Goal: Task Accomplishment & Management: Manage account settings

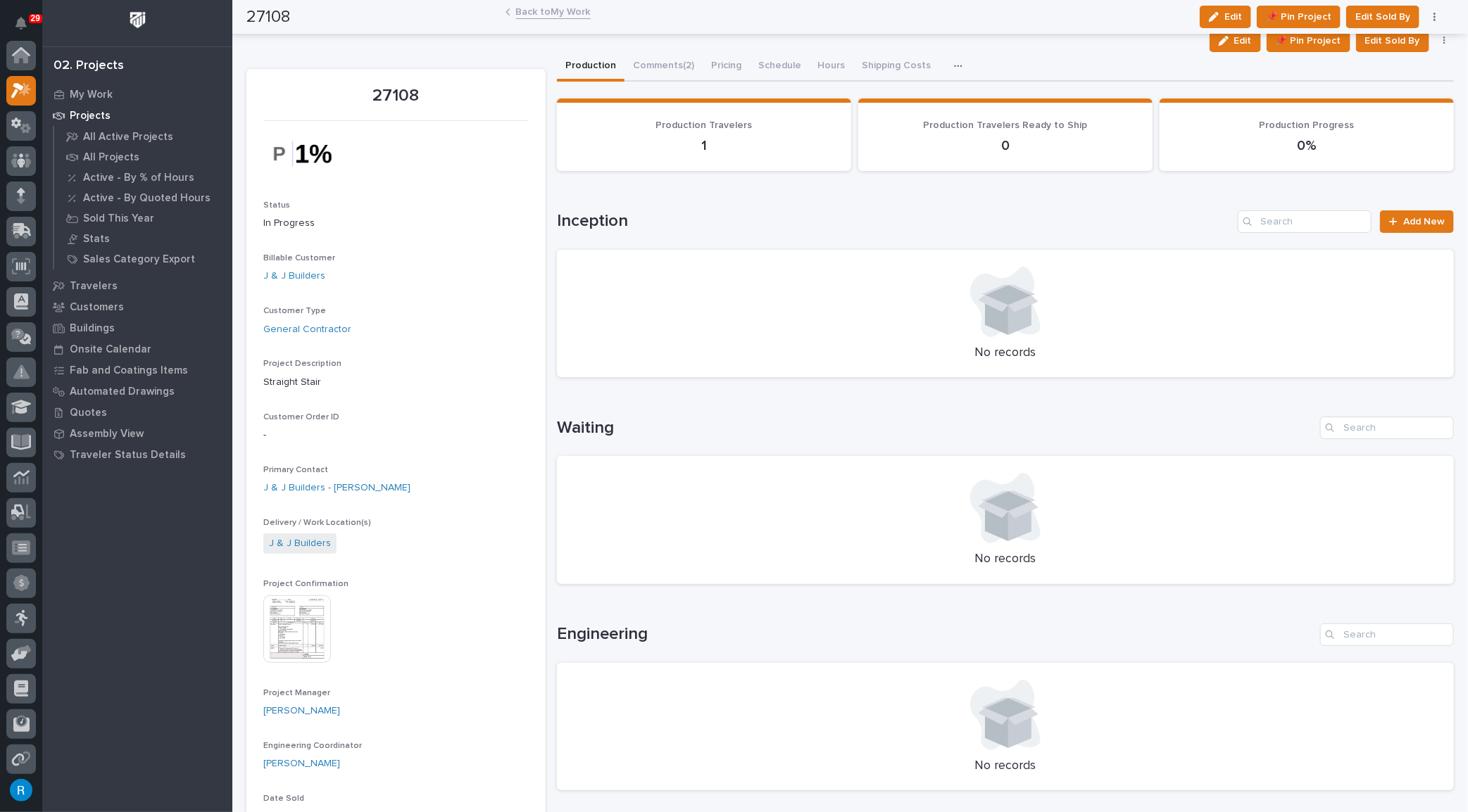
scroll to position [34, 0]
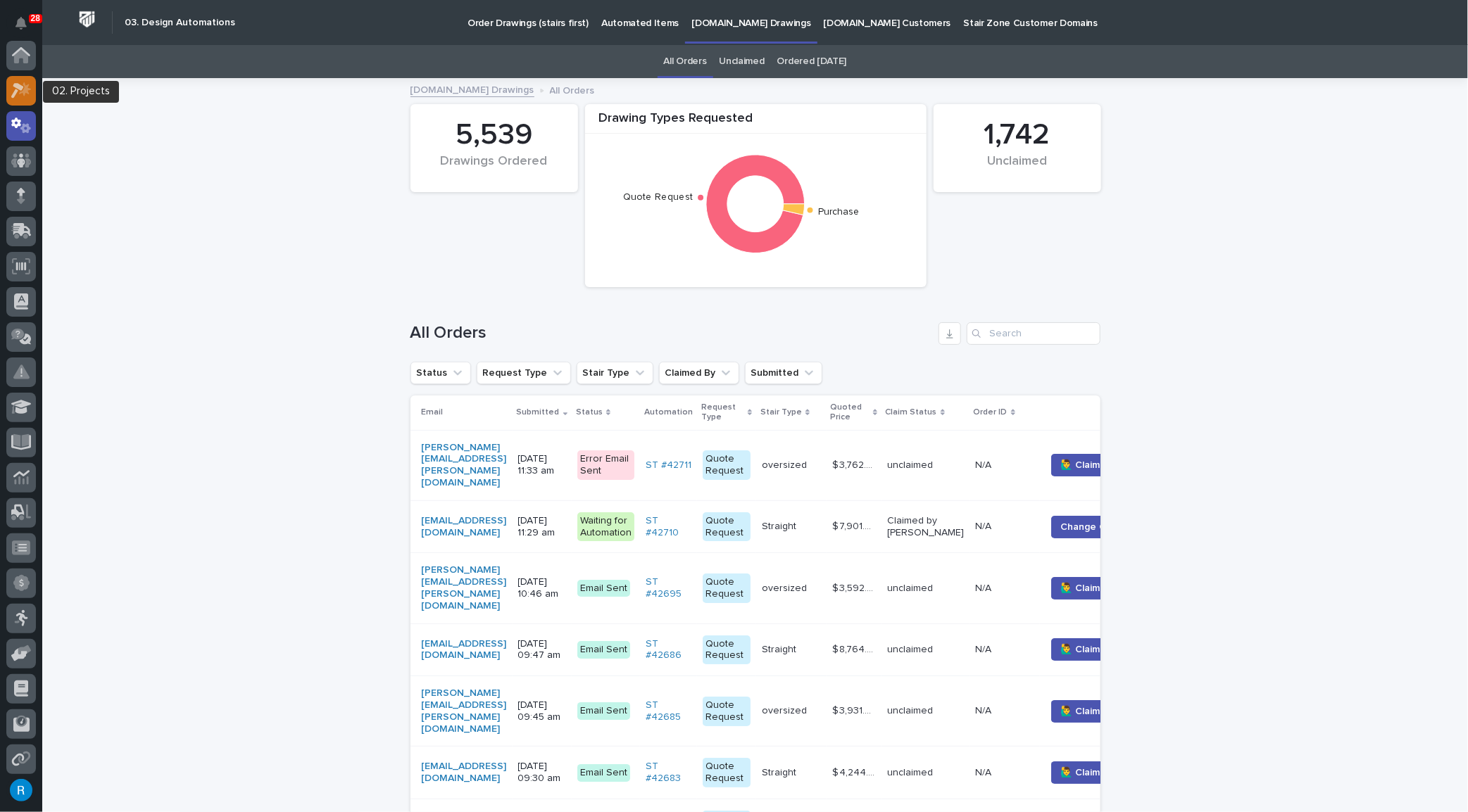
click at [14, 85] on icon at bounding box center [17, 90] width 12 height 15
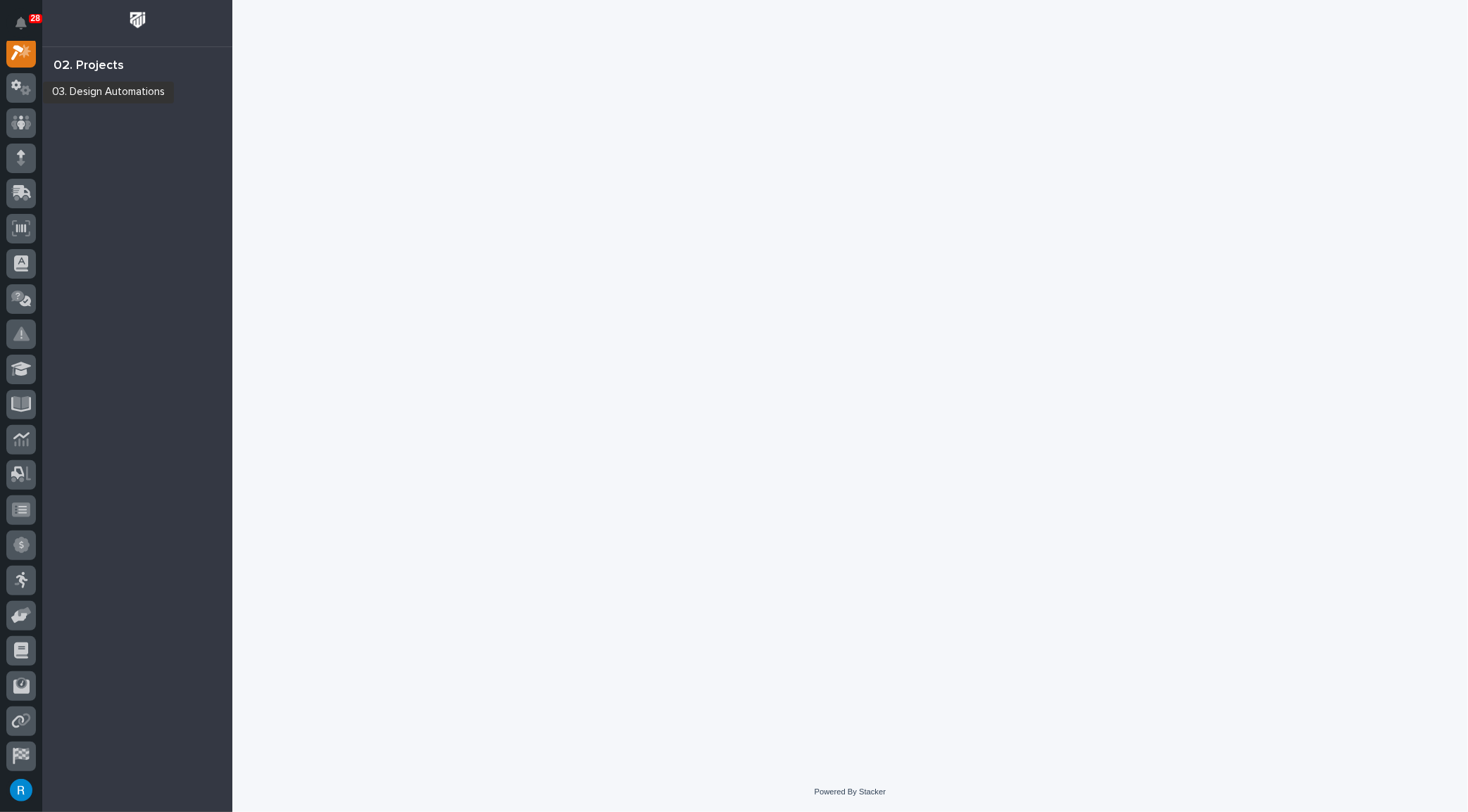
scroll to position [34, 0]
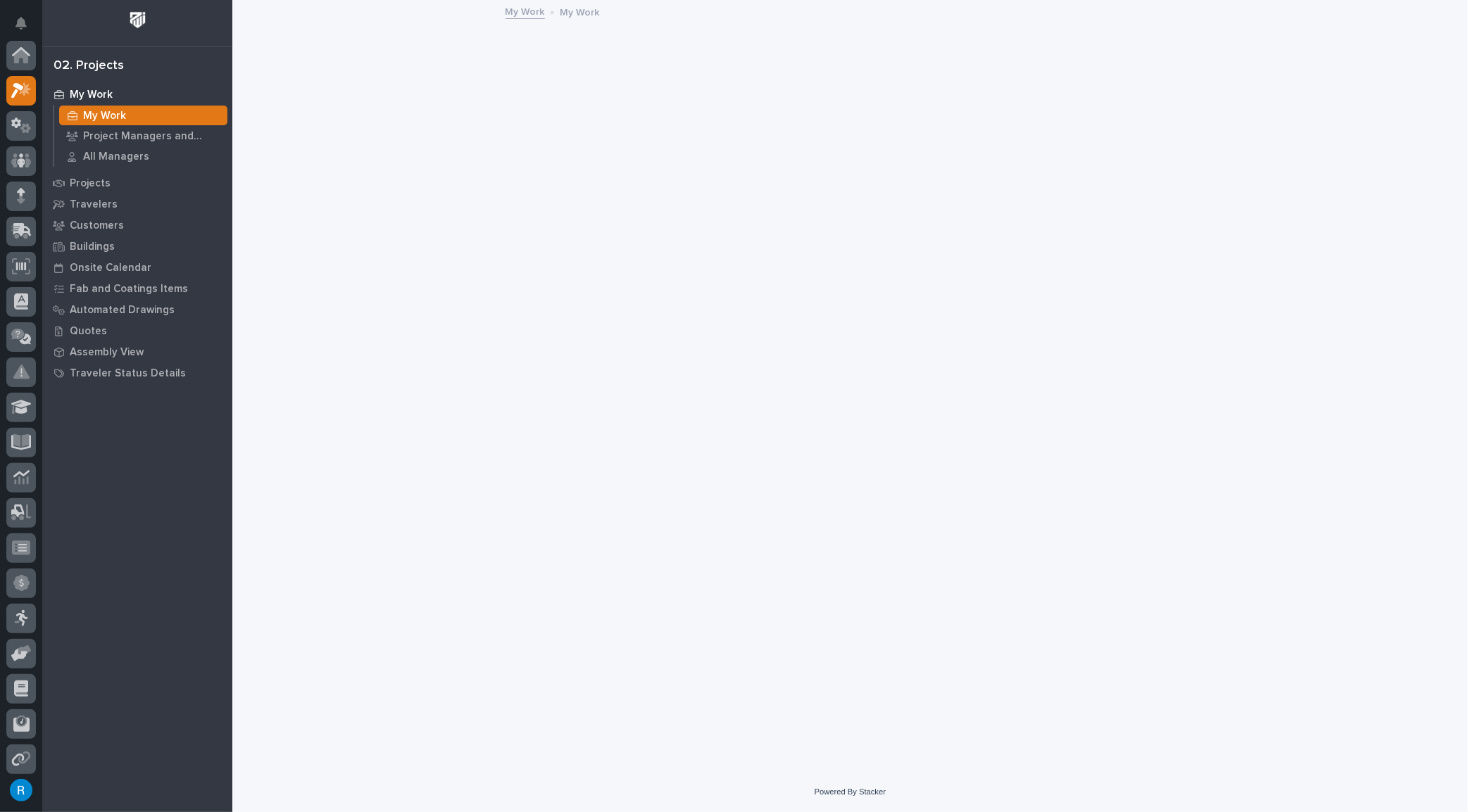
scroll to position [34, 0]
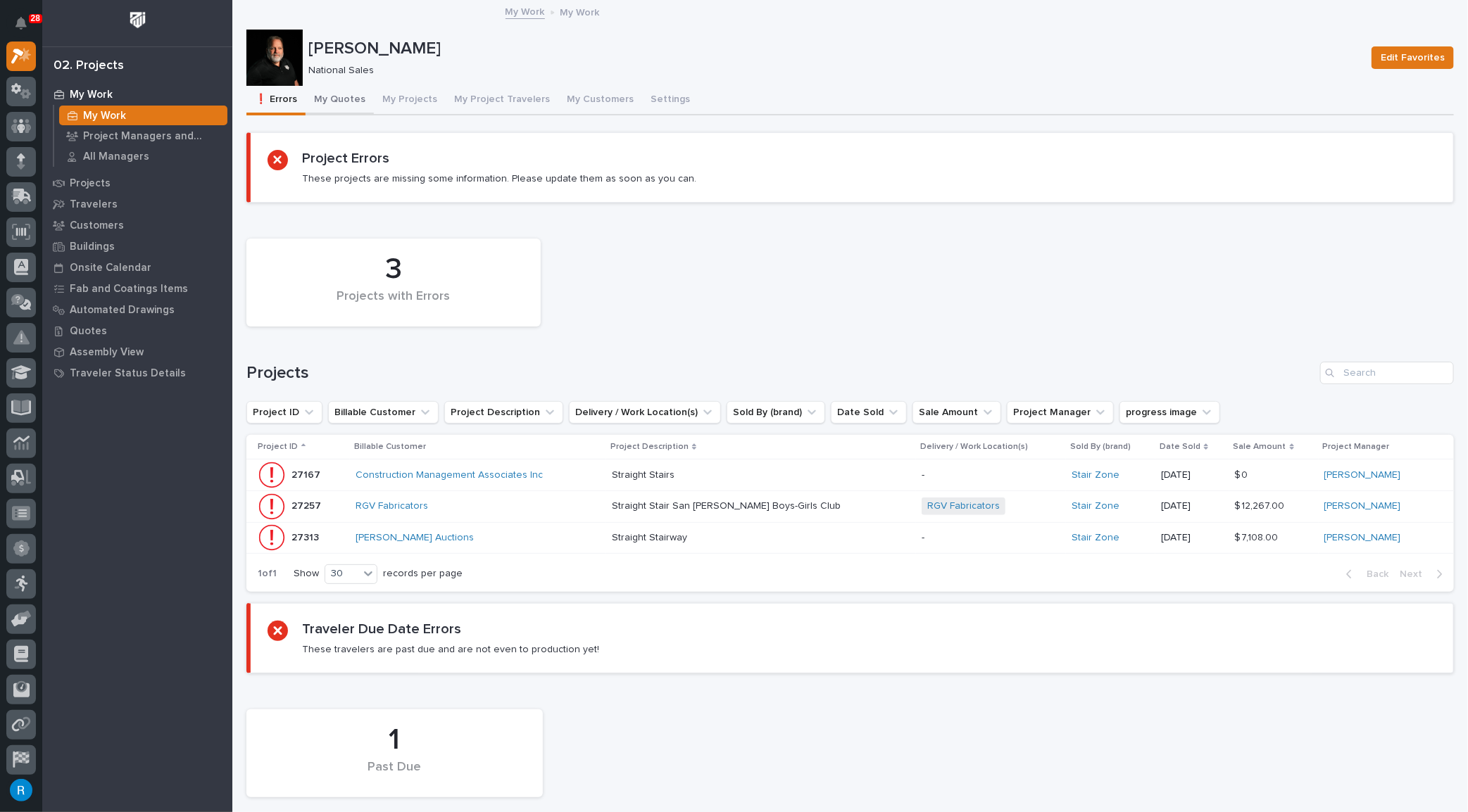
click at [341, 93] on button "My Quotes" at bounding box center [340, 101] width 69 height 30
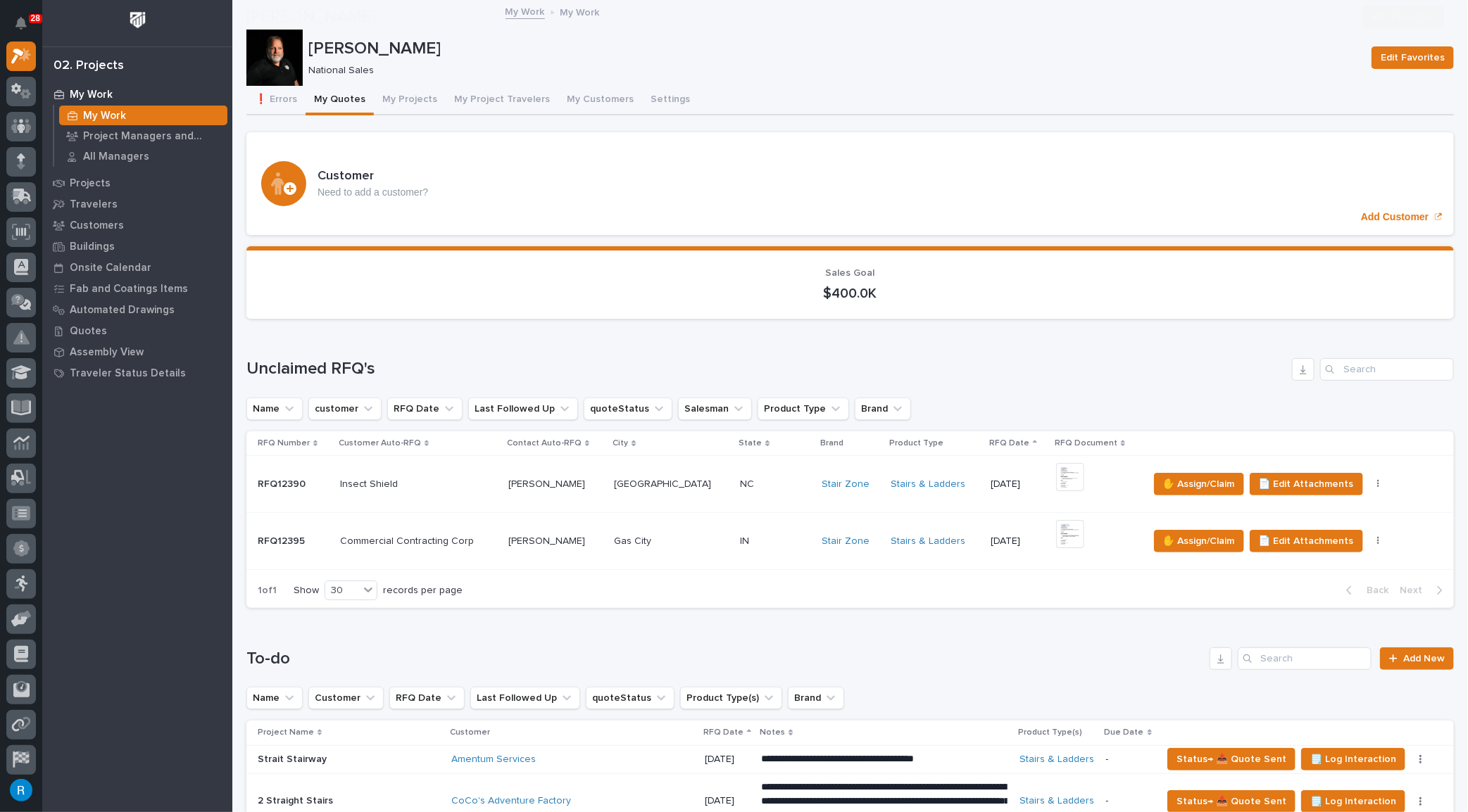
scroll to position [128, 0]
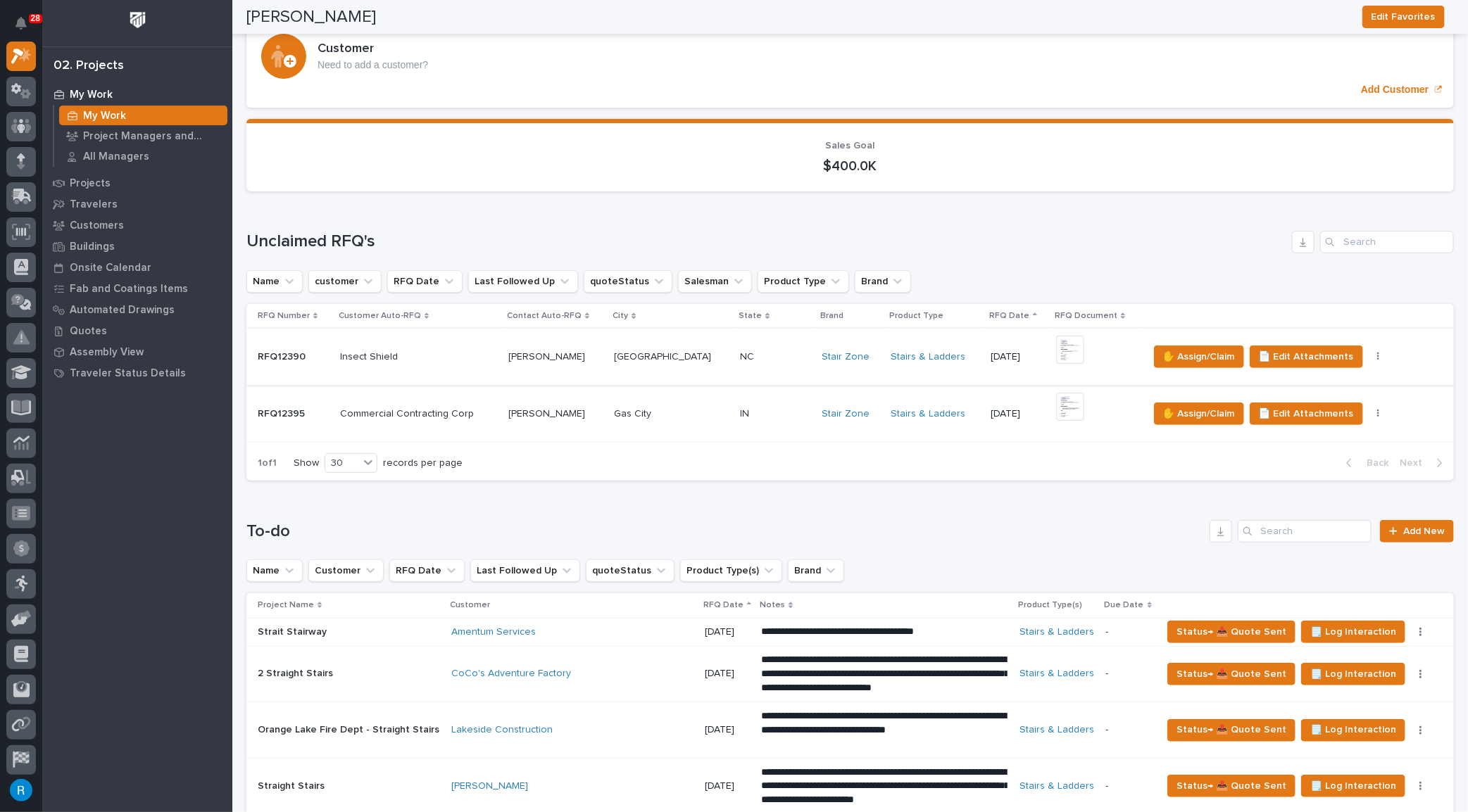
click at [1056, 347] on img at bounding box center [1070, 349] width 28 height 28
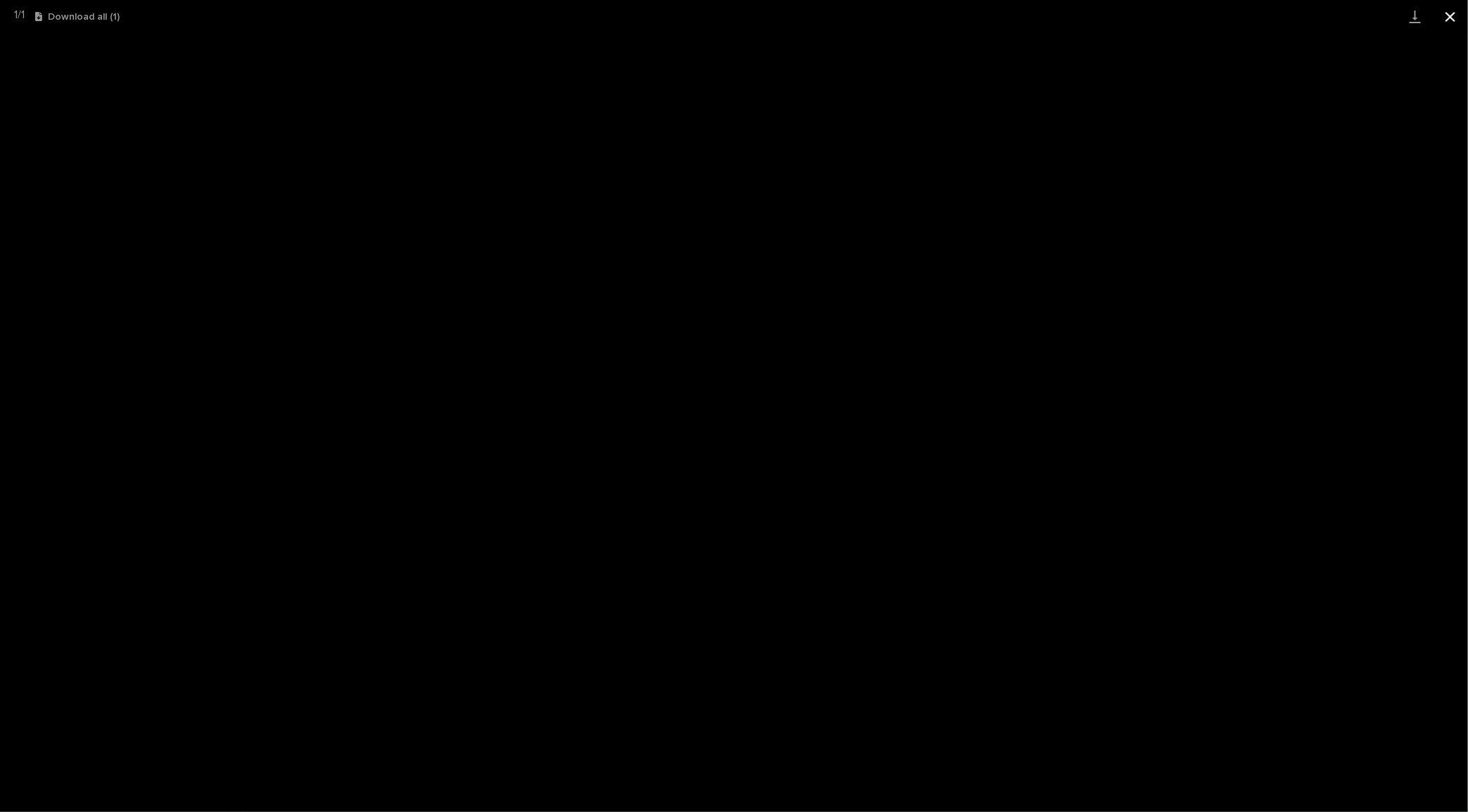
click at [1446, 12] on button "Close gallery" at bounding box center [1450, 16] width 35 height 33
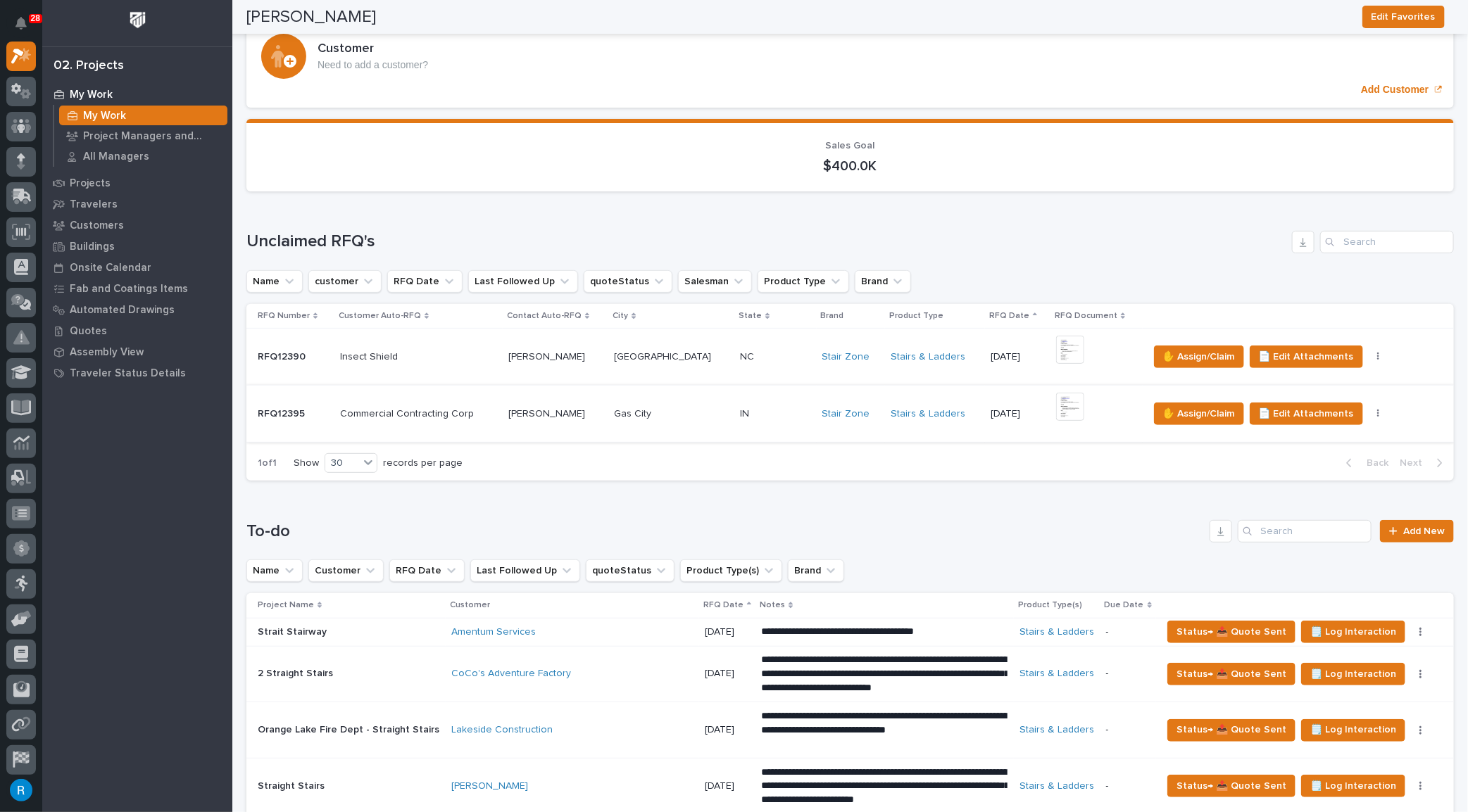
click at [1056, 407] on img at bounding box center [1070, 406] width 28 height 28
